Goal: Information Seeking & Learning: Stay updated

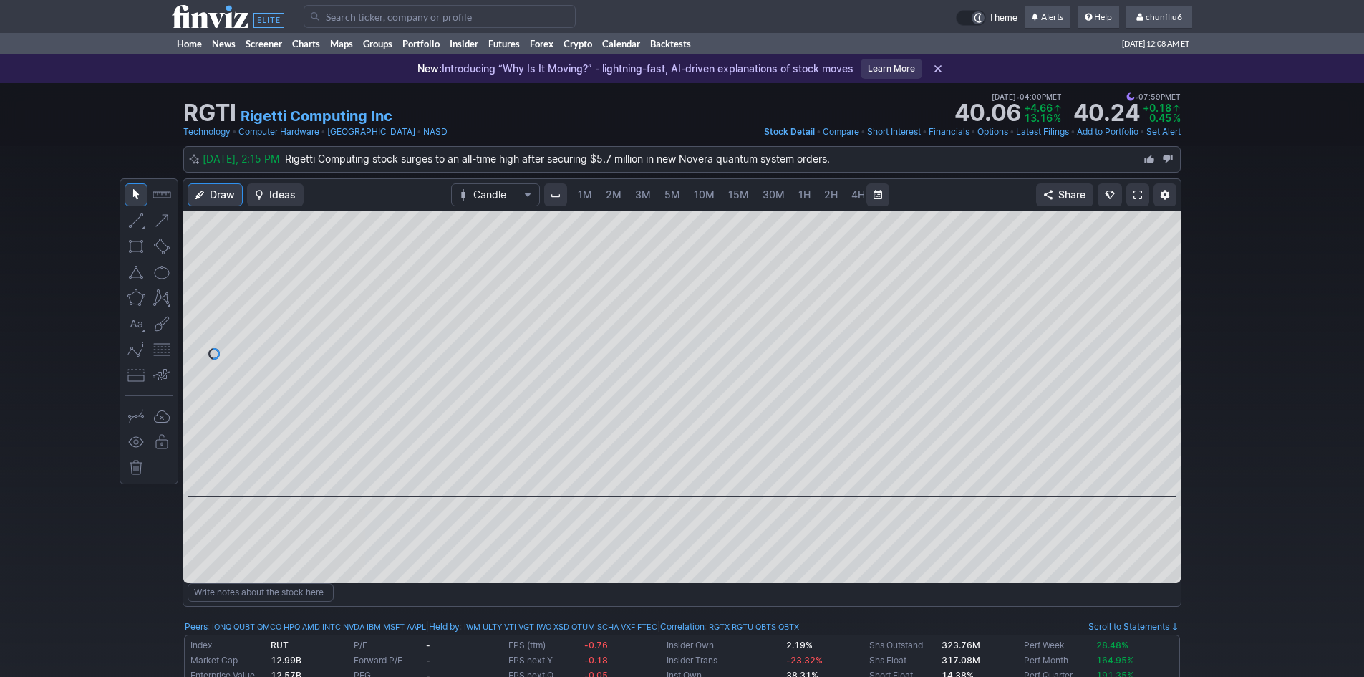
scroll to position [0, 77]
click at [1158, 16] on span "chunfliu6" at bounding box center [1163, 16] width 37 height 11
click at [1130, 104] on link "Sign Out" at bounding box center [1152, 106] width 80 height 23
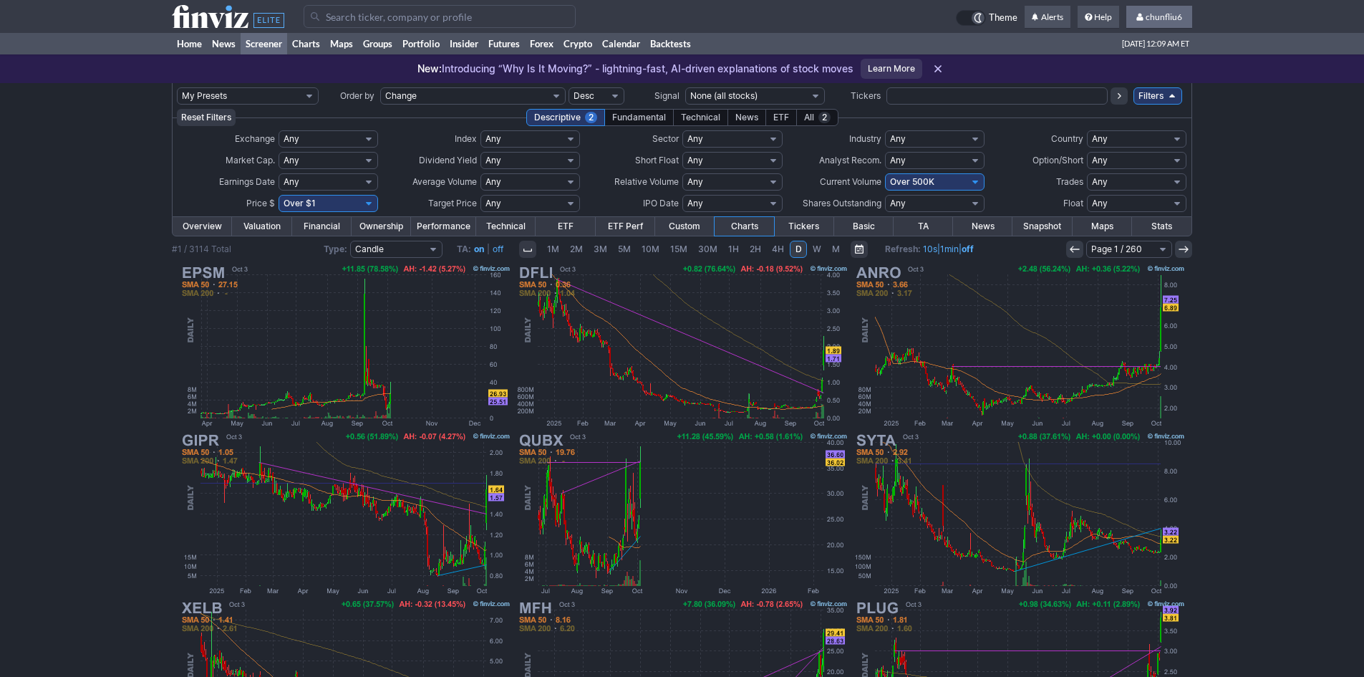
click at [1158, 22] on link "chunfliu6" at bounding box center [1159, 17] width 66 height 23
click at [1117, 105] on link "Sign Out" at bounding box center [1152, 106] width 80 height 23
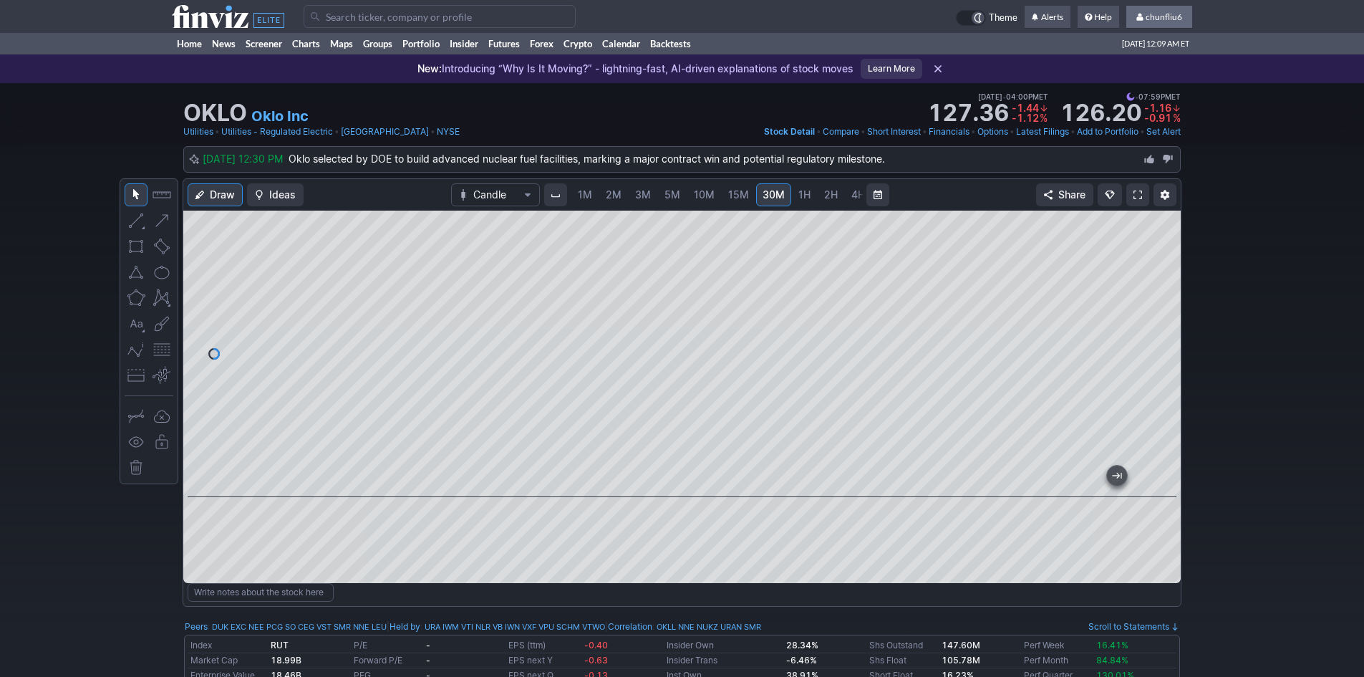
scroll to position [0, 53]
click at [1164, 17] on span "chunfliu6" at bounding box center [1163, 16] width 37 height 11
click at [1128, 107] on link "Sign Out" at bounding box center [1152, 106] width 80 height 23
